Goal: Navigation & Orientation: Find specific page/section

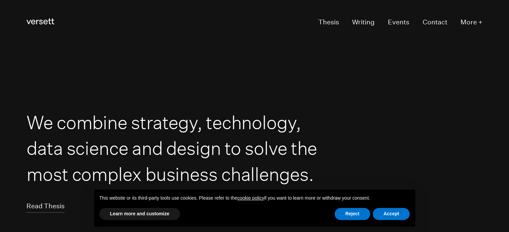
scroll to position [9, 0]
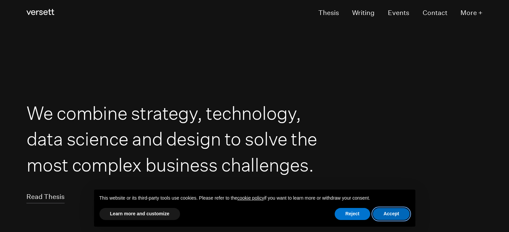
click at [388, 213] on button "Accept" at bounding box center [391, 214] width 37 height 12
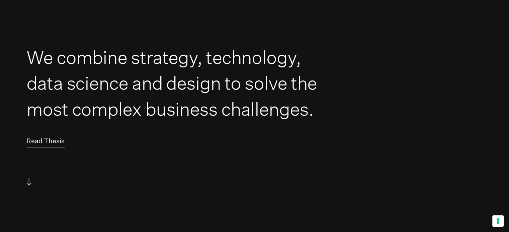
scroll to position [0, 0]
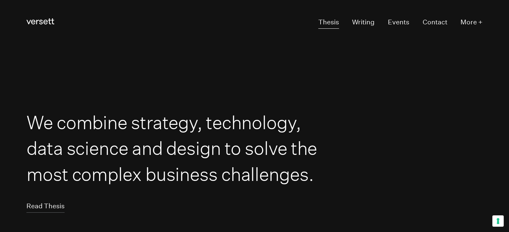
click at [324, 22] on link "Thesis" at bounding box center [328, 22] width 21 height 13
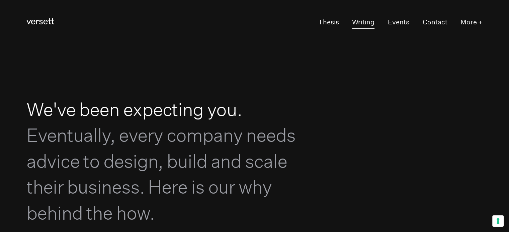
click at [363, 19] on link "Writing" at bounding box center [363, 22] width 22 height 13
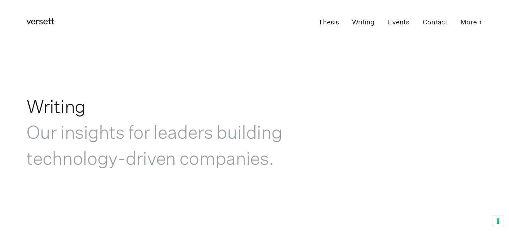
click at [407, 20] on link "Events" at bounding box center [398, 22] width 21 height 13
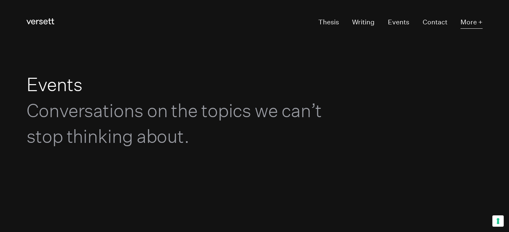
click at [464, 22] on button "More +" at bounding box center [471, 22] width 22 height 13
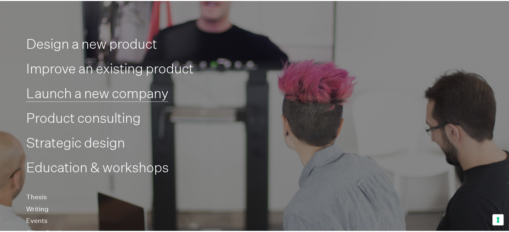
scroll to position [43, 0]
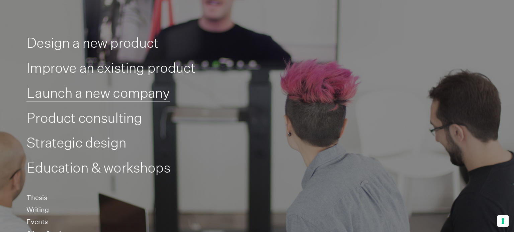
click at [126, 97] on link "Launch a new company" at bounding box center [97, 93] width 143 height 17
